Goal: Task Accomplishment & Management: Manage account settings

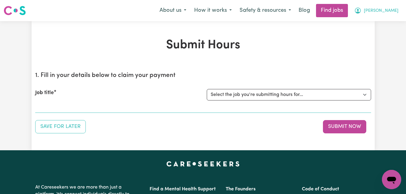
click at [395, 10] on span "[PERSON_NAME]" at bounding box center [381, 11] width 35 height 7
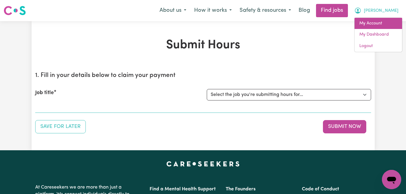
click at [389, 21] on link "My Account" at bounding box center [379, 23] width 48 height 11
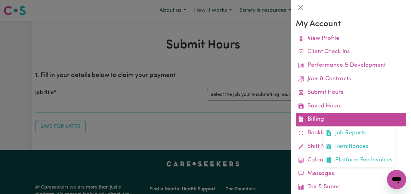
click at [328, 119] on link "Billing Job Reports Remittances Platform Fee Invoices" at bounding box center [351, 120] width 110 height 14
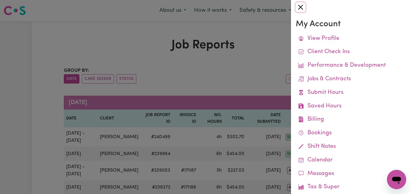
click at [302, 8] on button "Close" at bounding box center [301, 7] width 10 height 10
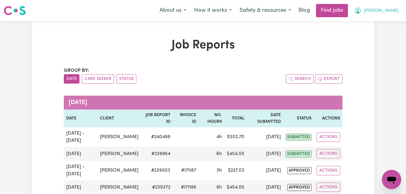
click at [390, 11] on span "[PERSON_NAME]" at bounding box center [381, 11] width 35 height 7
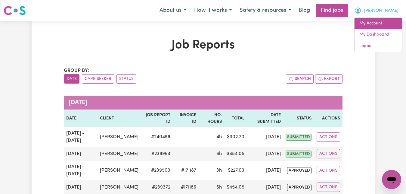
click at [378, 25] on link "My Account" at bounding box center [379, 23] width 48 height 11
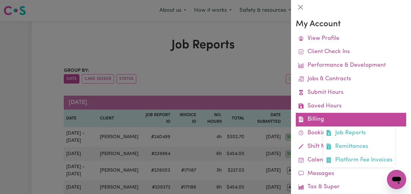
click at [314, 119] on link "Billing Job Reports Remittances Platform Fee Invoices" at bounding box center [351, 120] width 110 height 14
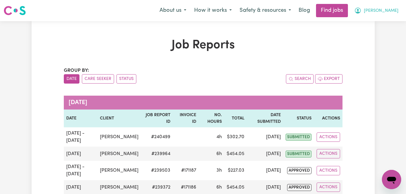
click at [391, 12] on span "[PERSON_NAME]" at bounding box center [381, 11] width 35 height 7
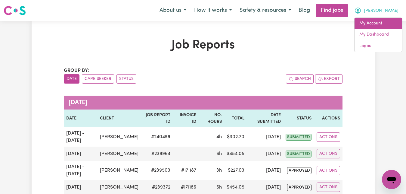
click at [376, 26] on link "My Account" at bounding box center [379, 23] width 48 height 11
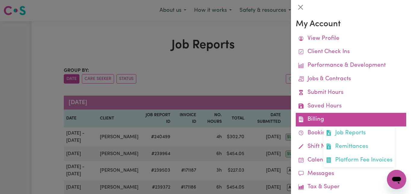
click at [313, 117] on link "Billing Job Reports Remittances Platform Fee Invoices" at bounding box center [351, 120] width 110 height 14
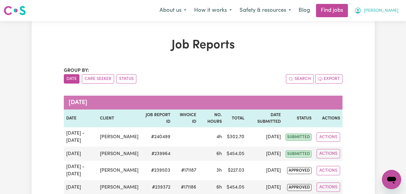
click at [396, 14] on button "[PERSON_NAME]" at bounding box center [376, 10] width 52 height 13
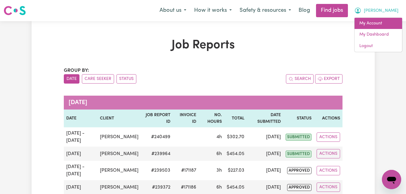
click at [387, 26] on link "My Account" at bounding box center [379, 23] width 48 height 11
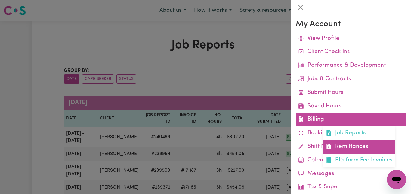
click at [354, 148] on link "Remittances" at bounding box center [359, 147] width 71 height 14
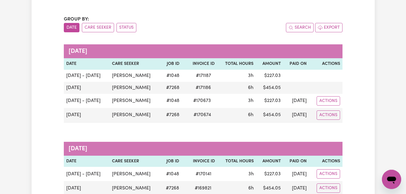
scroll to position [61, 0]
